Goal: Task Accomplishment & Management: Complete application form

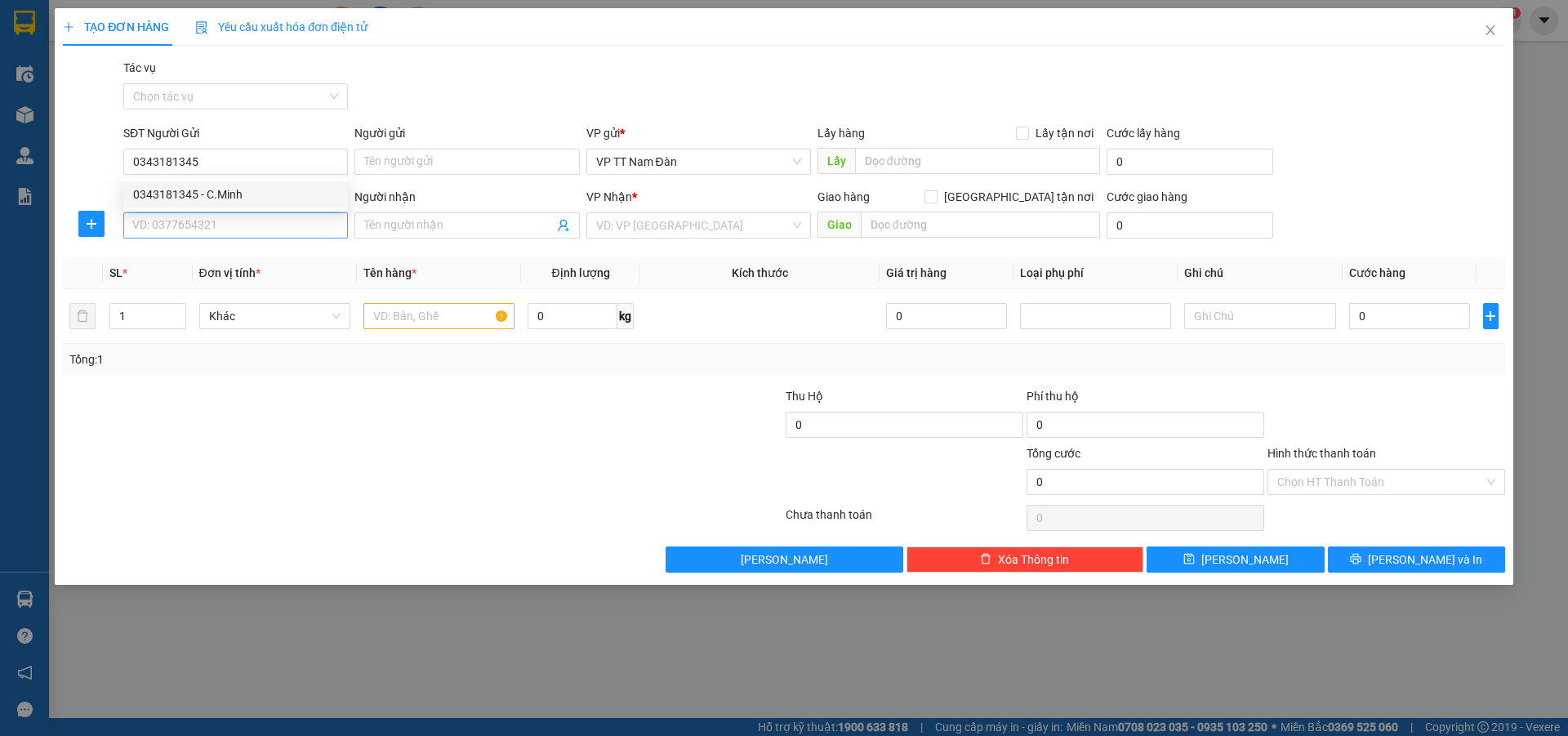
type input "0343181345"
click at [233, 227] on input "SĐT Người Nhận" at bounding box center [235, 225] width 225 height 26
click at [219, 259] on div "0343181345 - C.Minh" at bounding box center [235, 258] width 205 height 18
type input "0343181345"
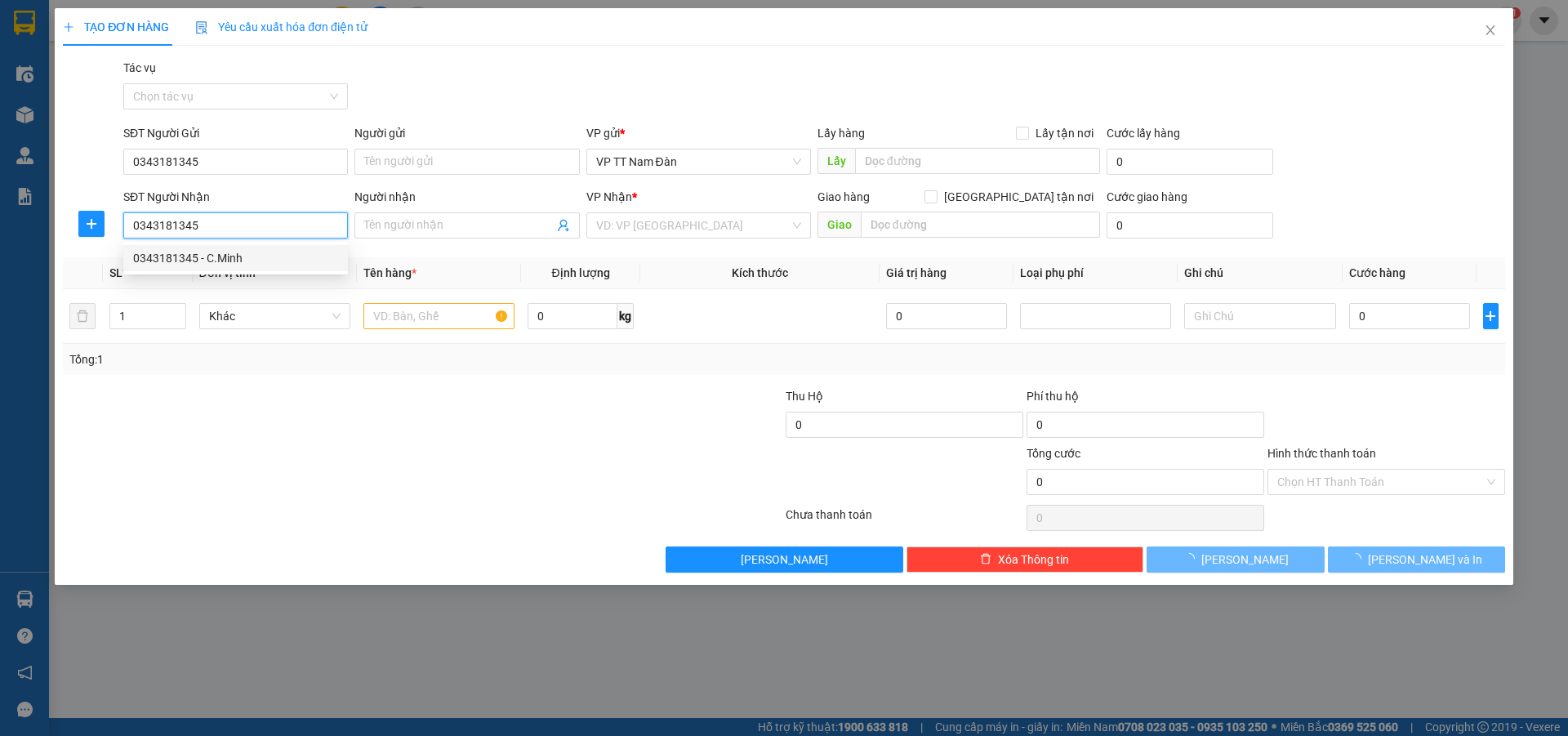
type input "C.Minh"
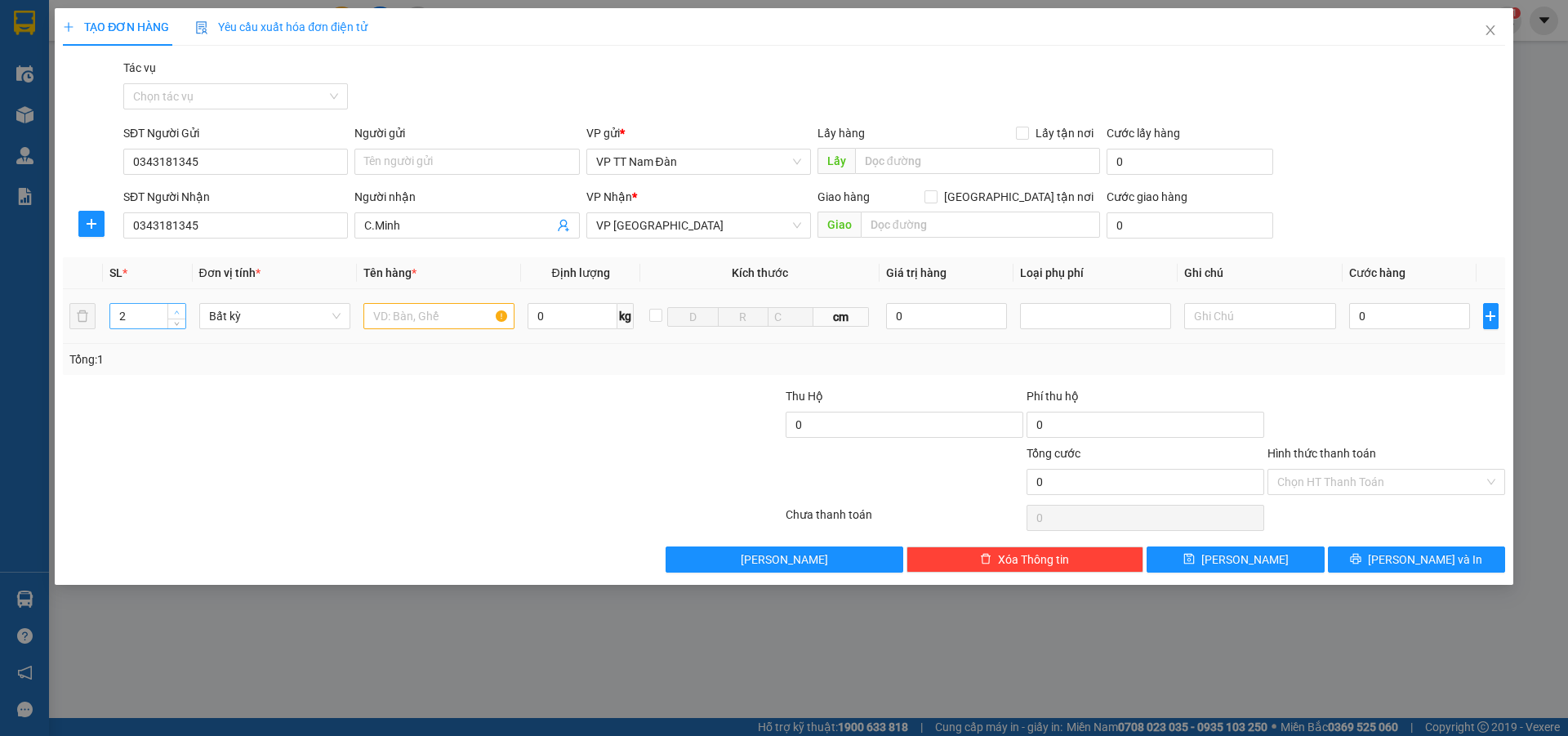
click at [176, 314] on span "up" at bounding box center [177, 312] width 10 height 10
type input "3"
click at [176, 314] on span "up" at bounding box center [177, 312] width 10 height 10
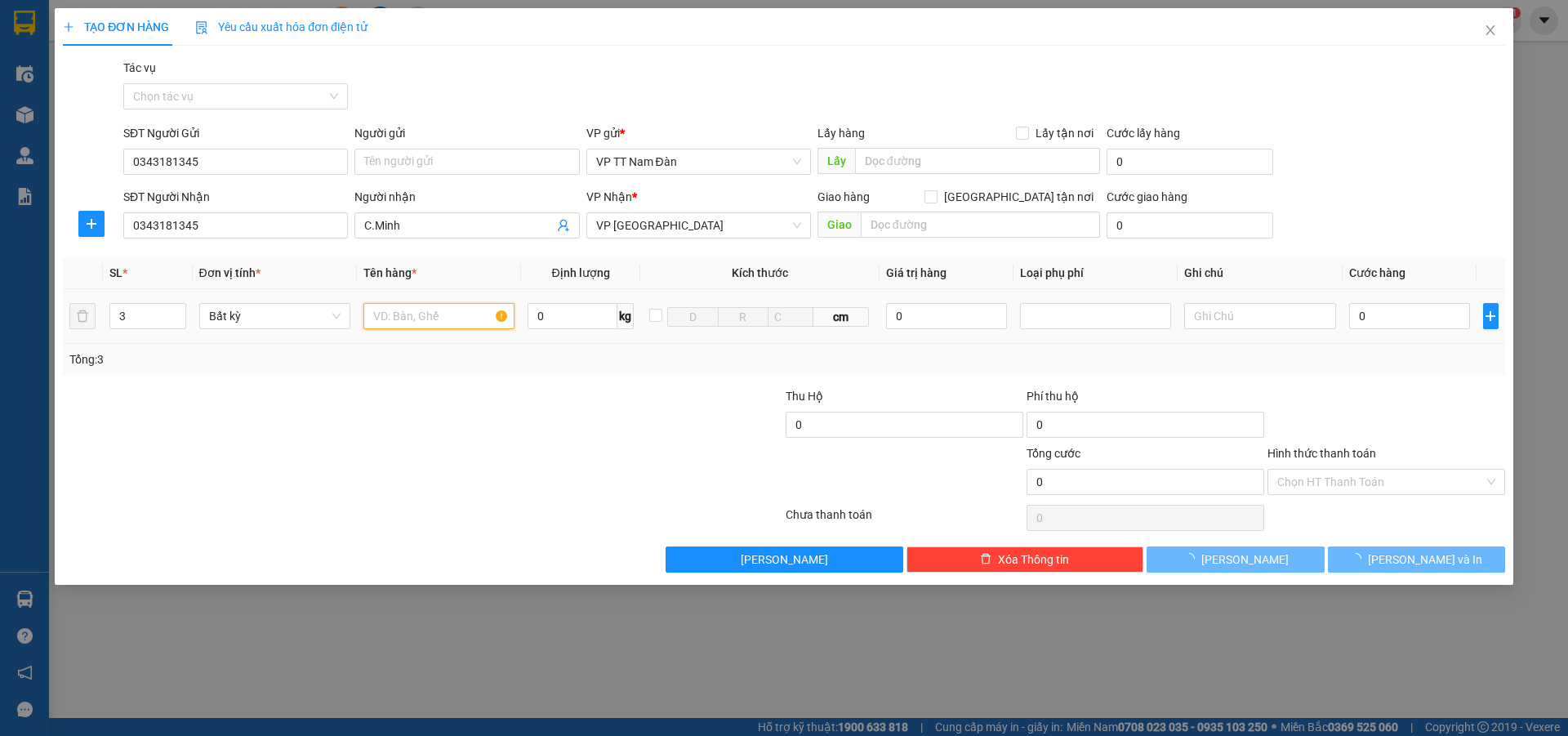
click at [462, 315] on input "text" at bounding box center [439, 315] width 151 height 26
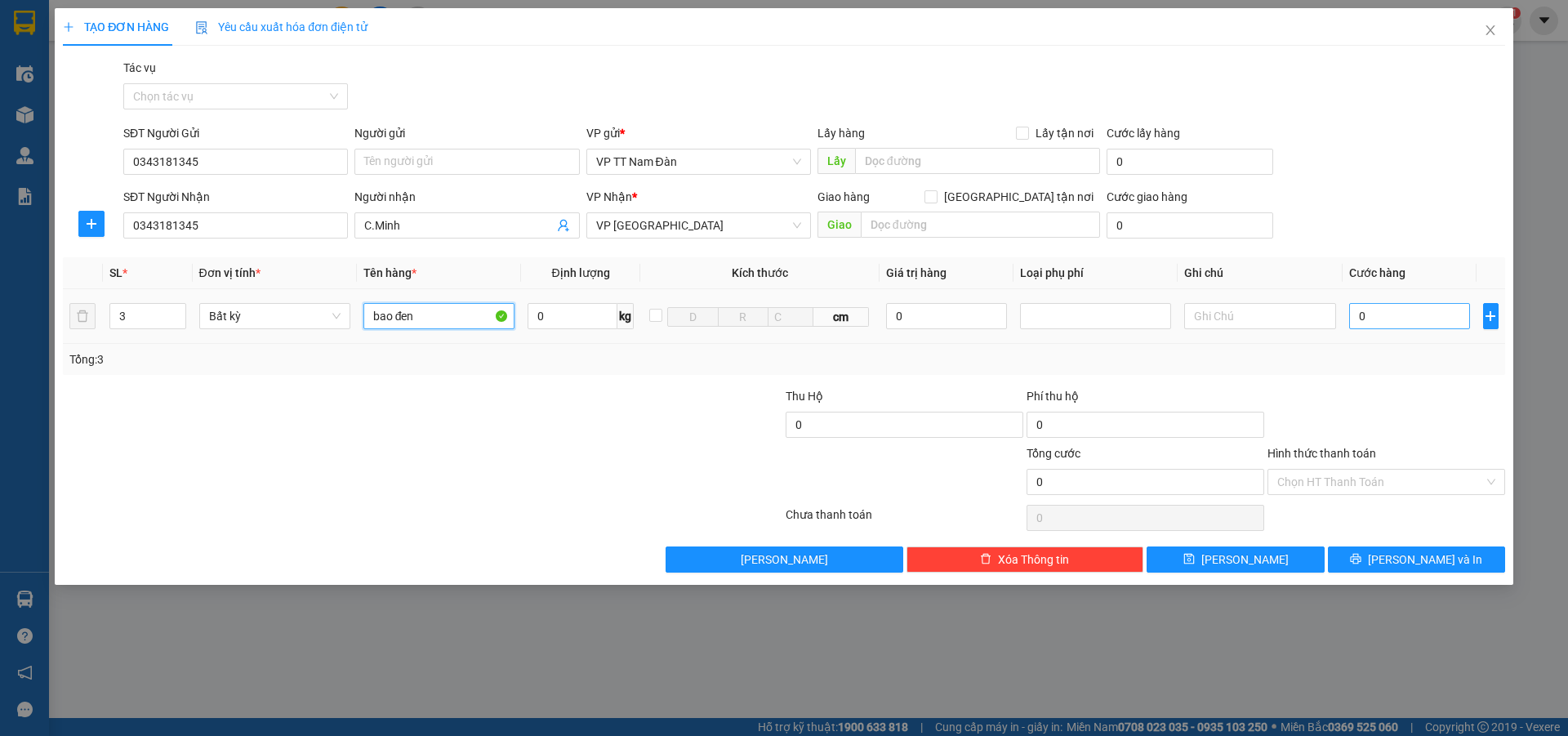
type input "bao đen"
click at [1386, 314] on input "0" at bounding box center [1410, 315] width 122 height 26
type input "2"
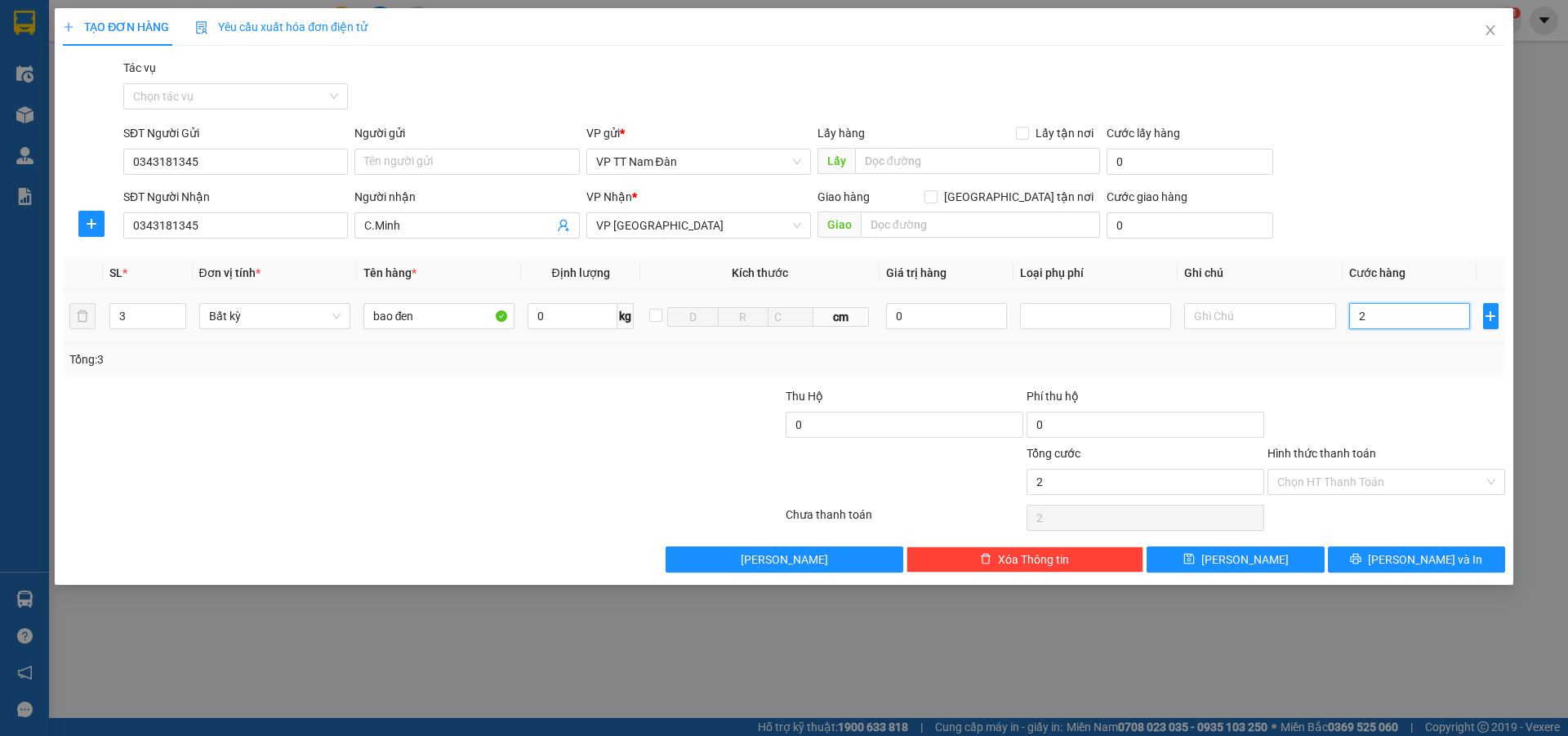
type input "25"
type input "250"
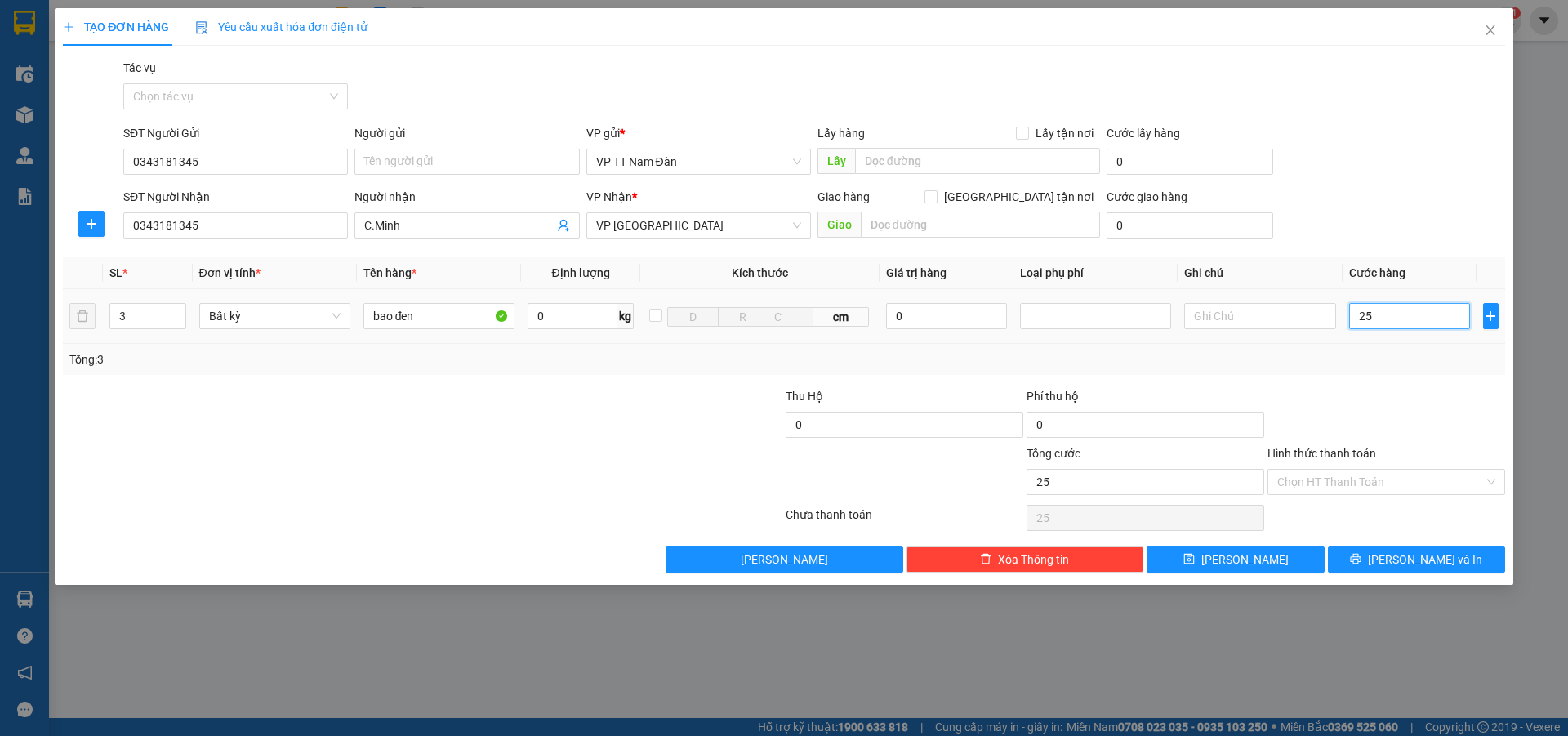
type input "250"
type input "250.000"
click at [1348, 487] on input "Hình thức thanh toán" at bounding box center [1380, 482] width 207 height 24
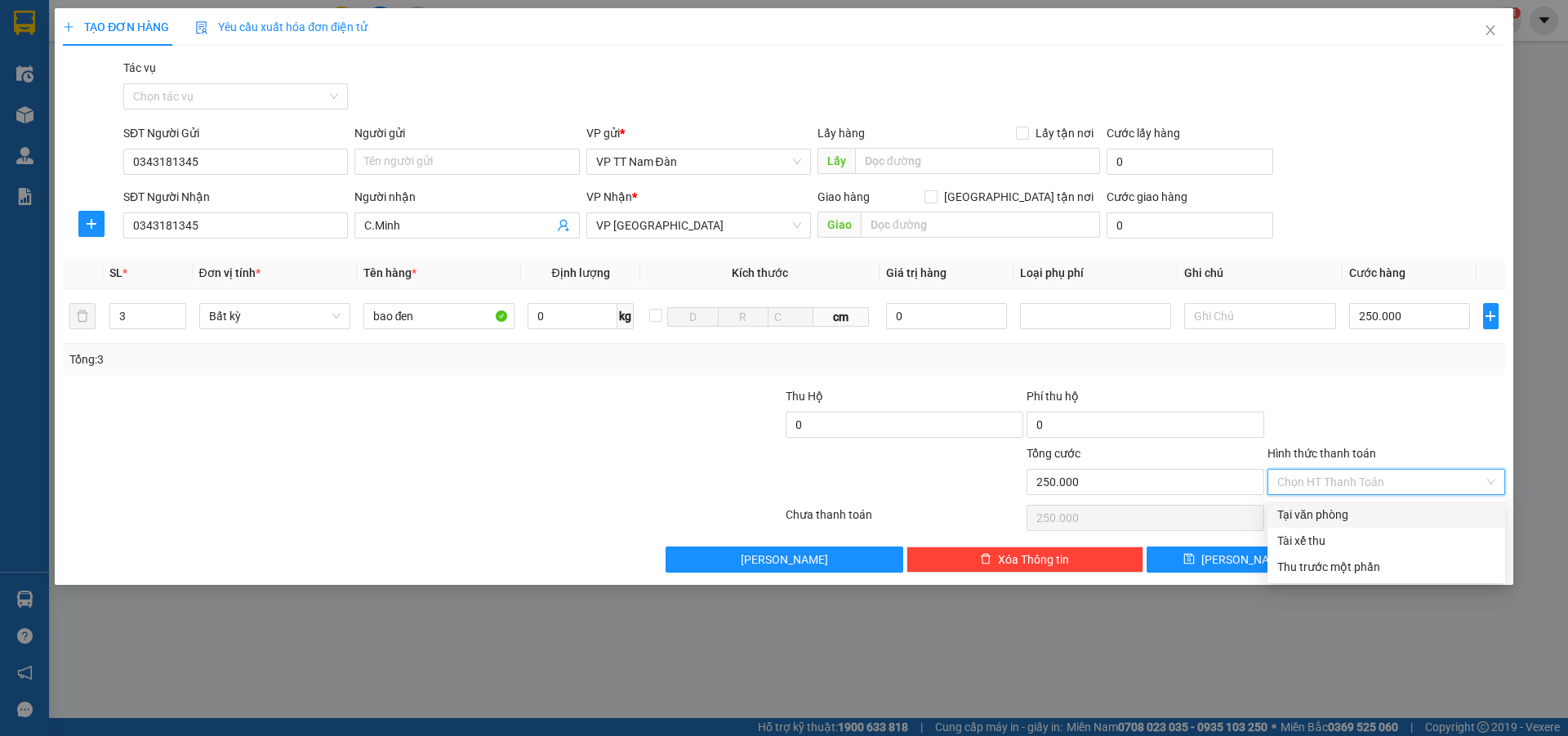
click at [1324, 514] on div "Tại văn phòng" at bounding box center [1386, 514] width 218 height 18
type input "0"
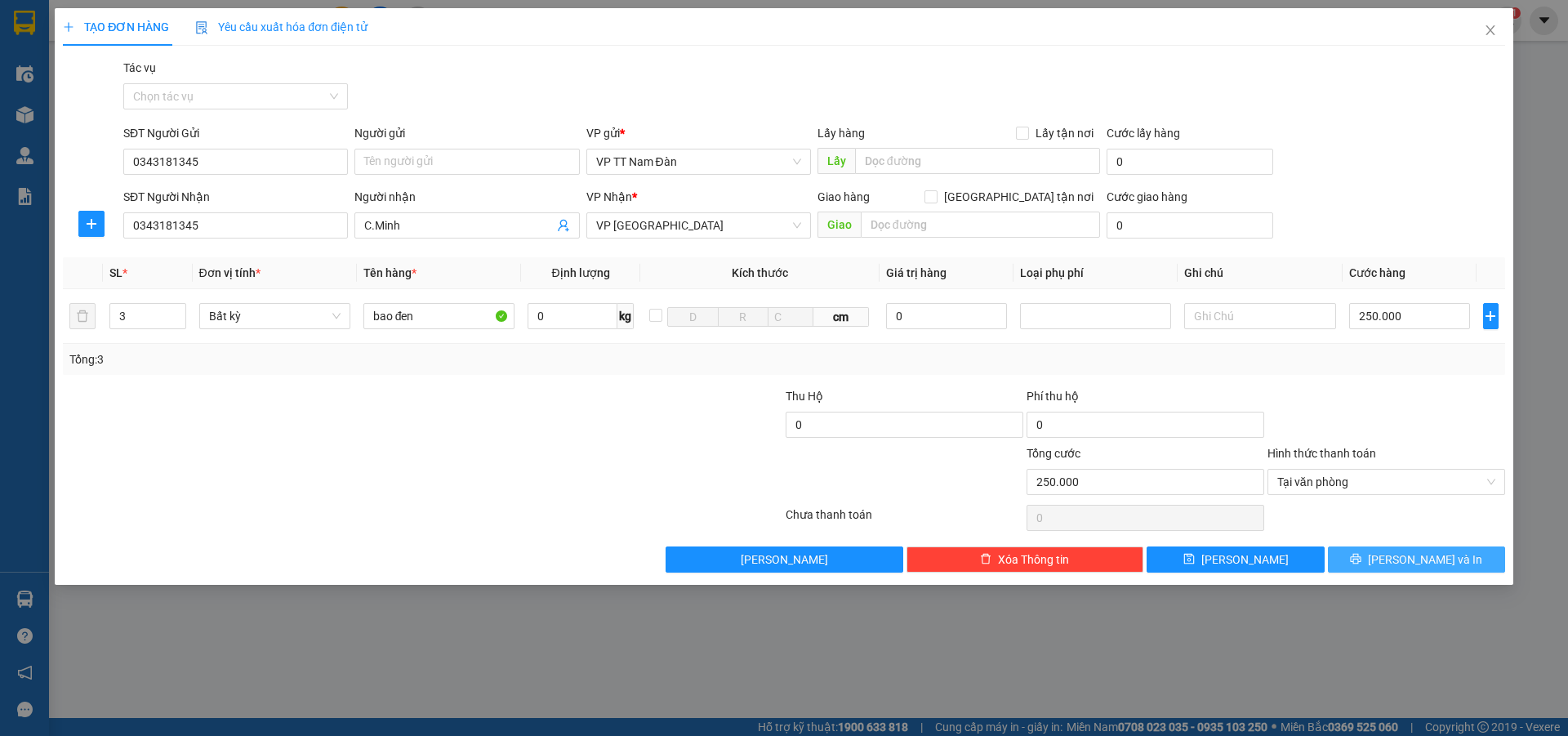
click at [1416, 562] on span "[PERSON_NAME] và In" at bounding box center [1425, 559] width 115 height 18
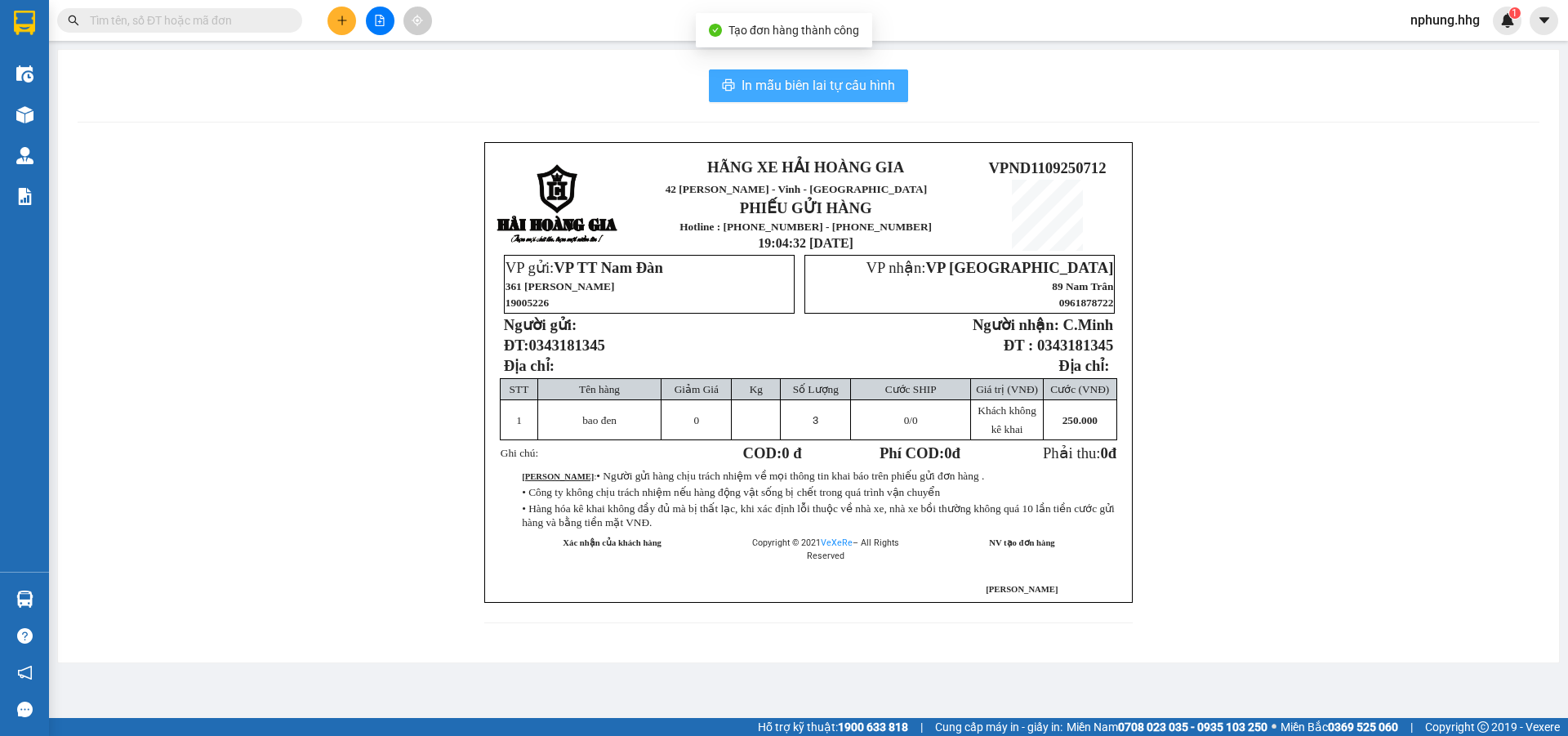
click at [798, 88] on span "In mẫu biên lai tự cấu hình" at bounding box center [819, 85] width 154 height 20
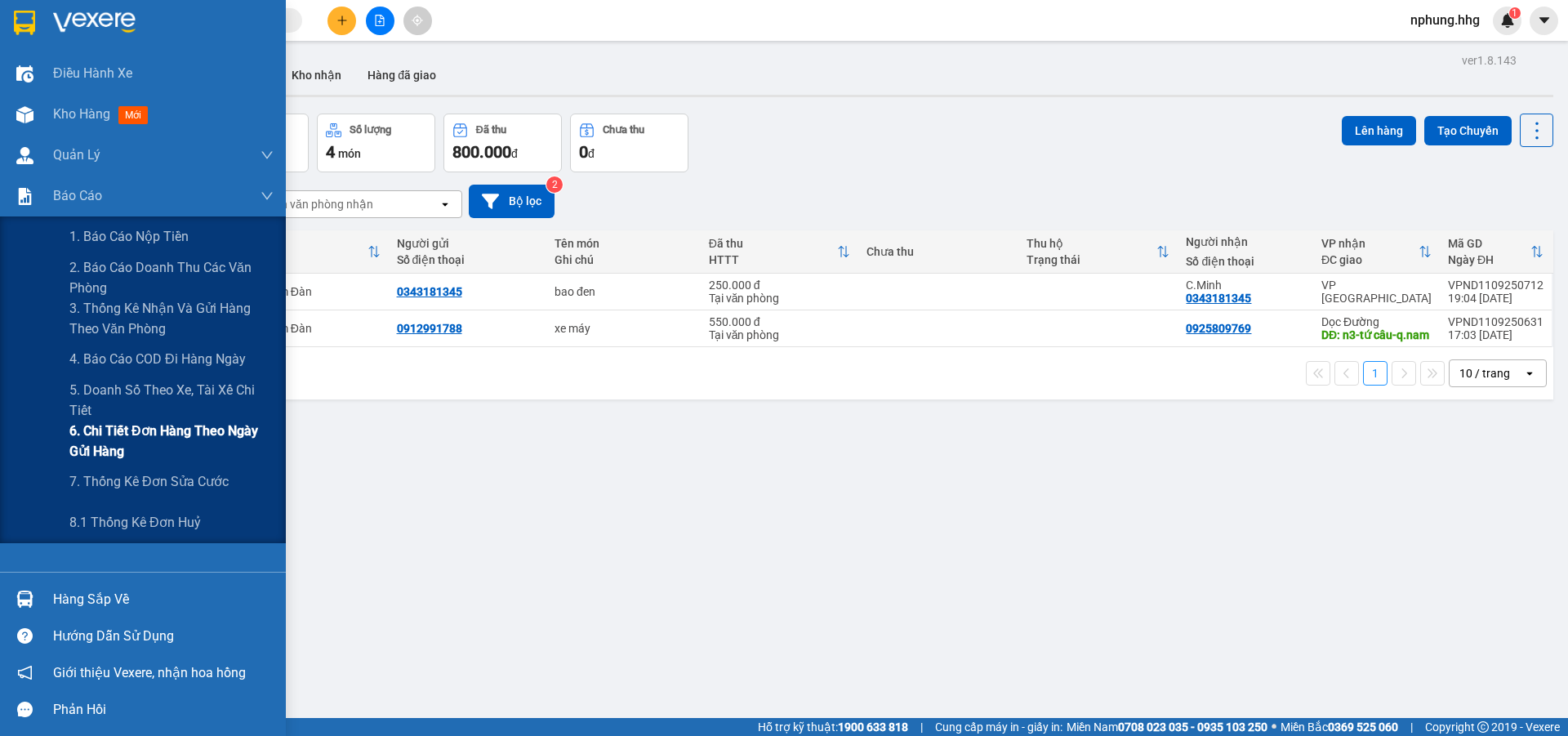
click at [171, 427] on span "6. Chi tiết đơn hàng theo ngày gửi hàng" at bounding box center [171, 441] width 204 height 41
